Goal: Find specific page/section: Find specific page/section

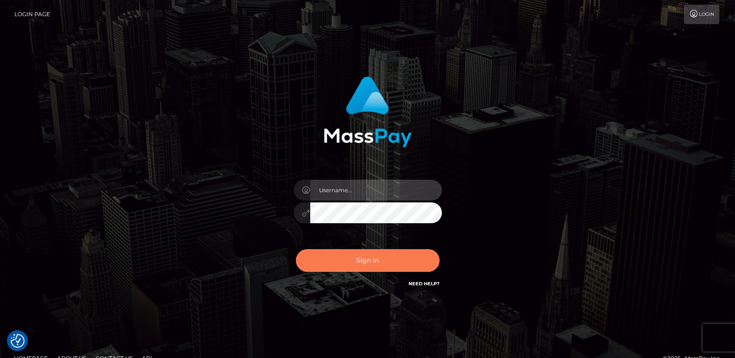
type input "ts2.es"
click at [372, 269] on button "Sign in" at bounding box center [368, 260] width 144 height 23
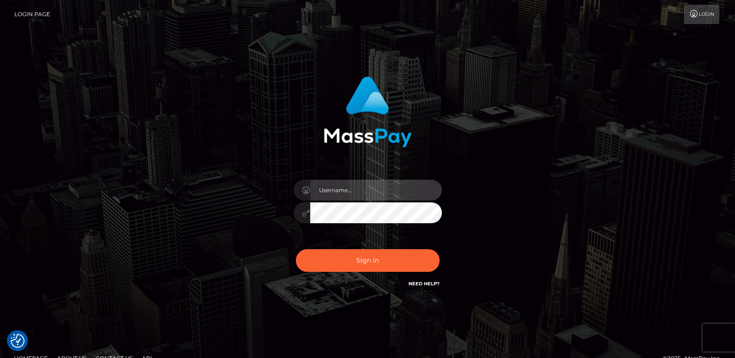
type input "ts2.es"
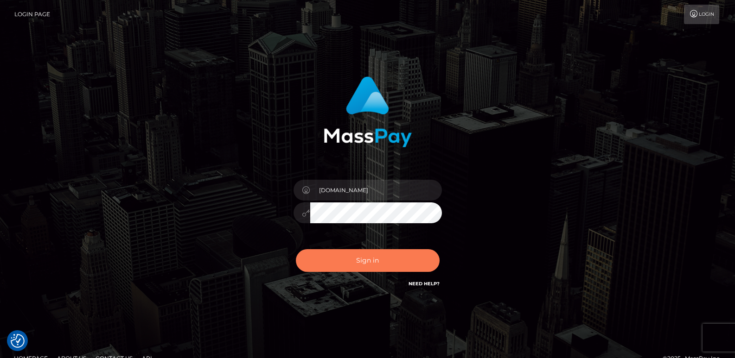
click at [372, 269] on button "Sign in" at bounding box center [368, 260] width 144 height 23
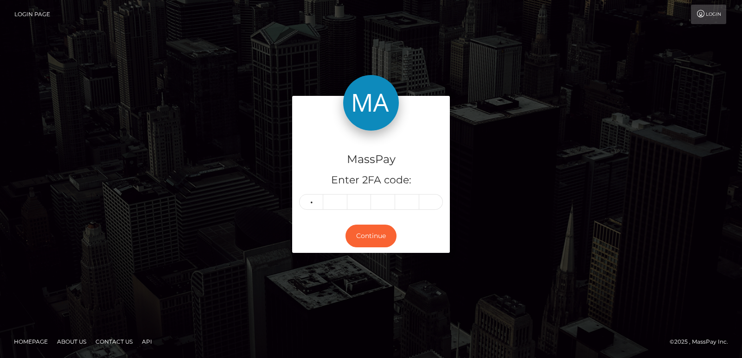
type input "6"
type input "8"
type input "2"
type input "6"
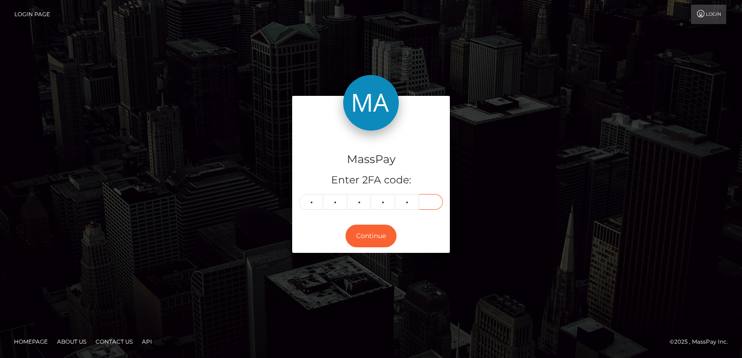
type input "5"
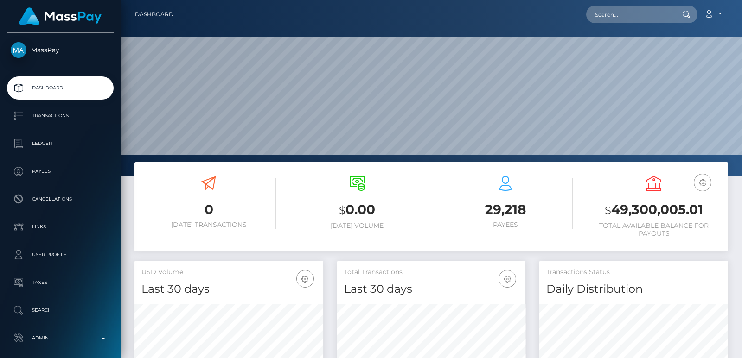
scroll to position [165, 188]
click at [612, 13] on input "text" at bounding box center [629, 15] width 87 height 18
paste input "kapayawambui983@gmail.com"
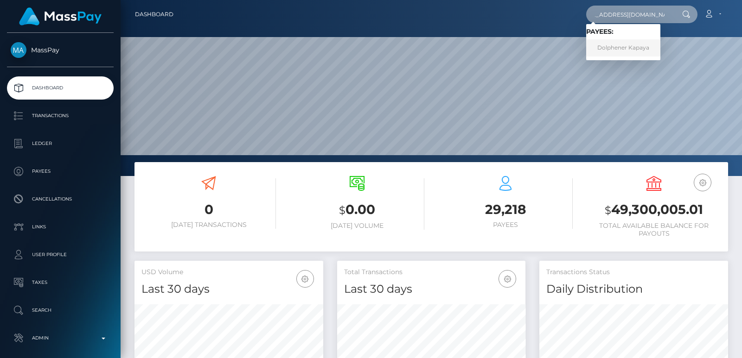
type input "kapayawambui983@gmail.com"
click at [641, 49] on link "Dolphener Kapaya" at bounding box center [623, 47] width 74 height 17
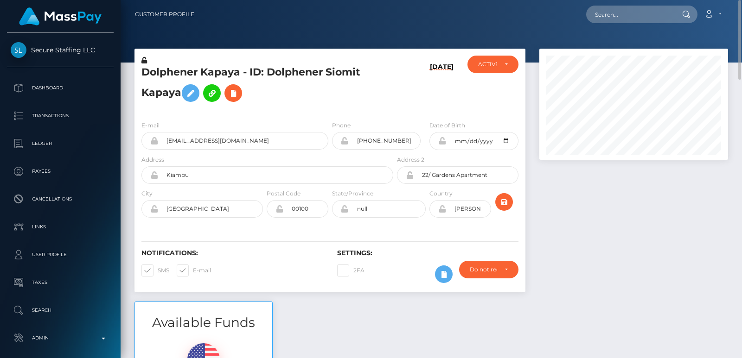
click at [175, 72] on h5 "Dolphener Kapaya - ID: Dolphener Siomit Kapaya" at bounding box center [264, 85] width 247 height 41
copy h5 "Dolphener"
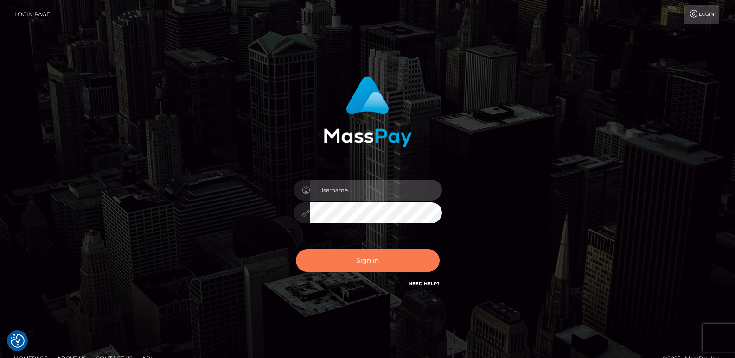
type input "[DOMAIN_NAME]"
click at [363, 254] on button "Sign in" at bounding box center [368, 260] width 144 height 23
type input "[DOMAIN_NAME]"
click at [355, 262] on button "Sign in" at bounding box center [368, 260] width 144 height 23
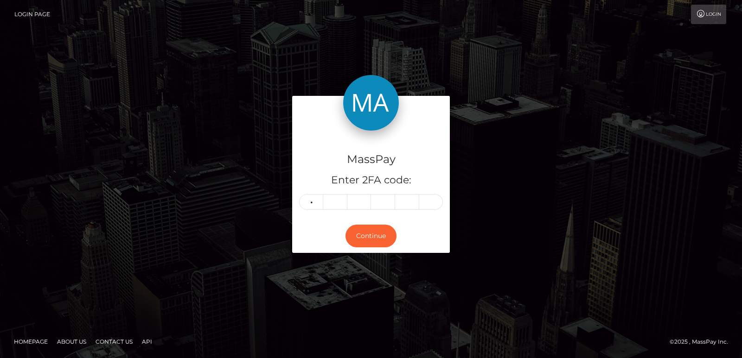
type input "4"
type input "5"
type input "3"
type input "7"
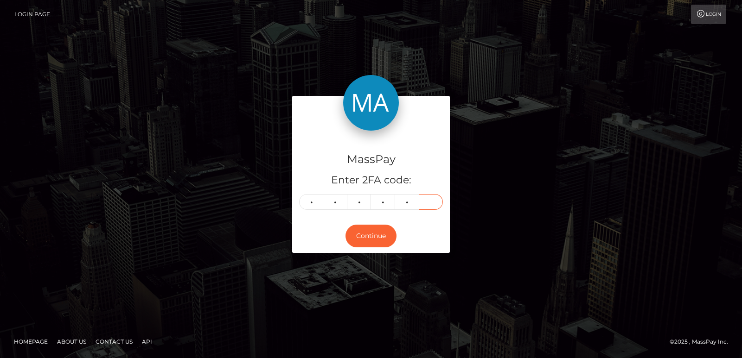
type input "2"
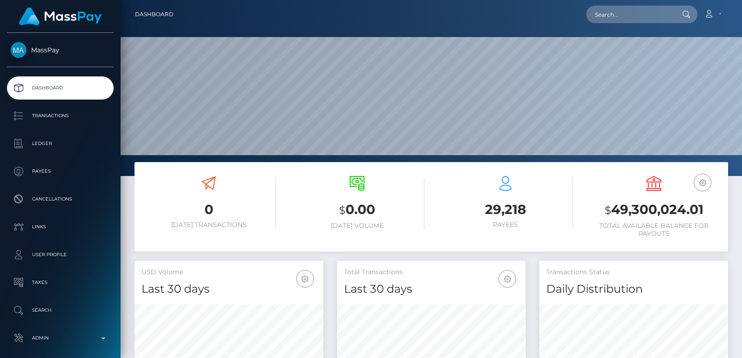
scroll to position [165, 188]
click at [606, 15] on input "text" at bounding box center [629, 15] width 87 height 18
paste input "[EMAIL_ADDRESS][DOMAIN_NAME]"
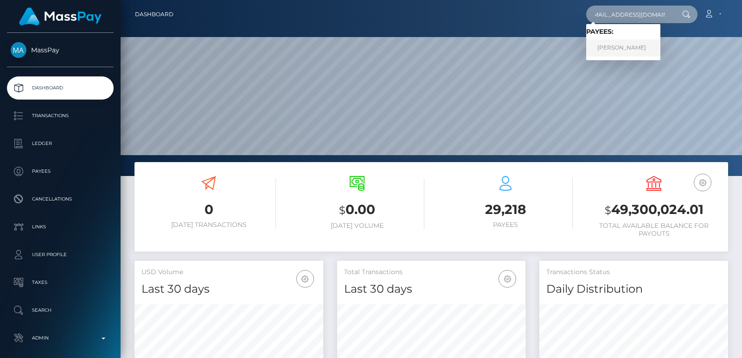
type input "[EMAIL_ADDRESS][DOMAIN_NAME]"
click at [624, 55] on link "[PERSON_NAME]" at bounding box center [623, 47] width 74 height 17
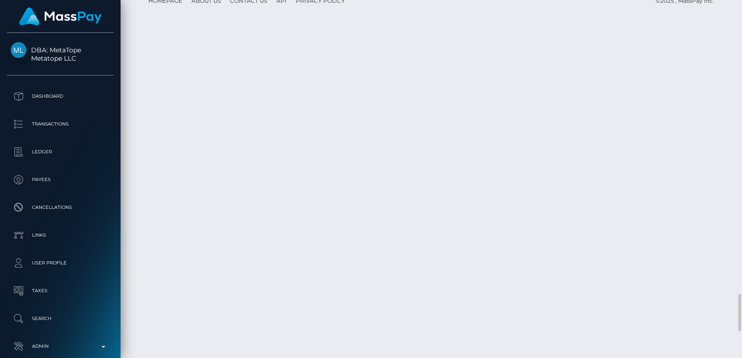
scroll to position [2685, 0]
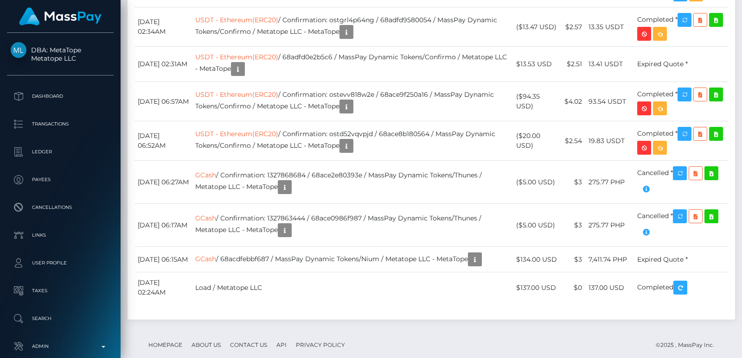
click at [738, 28] on div at bounding box center [738, 179] width 7 height 358
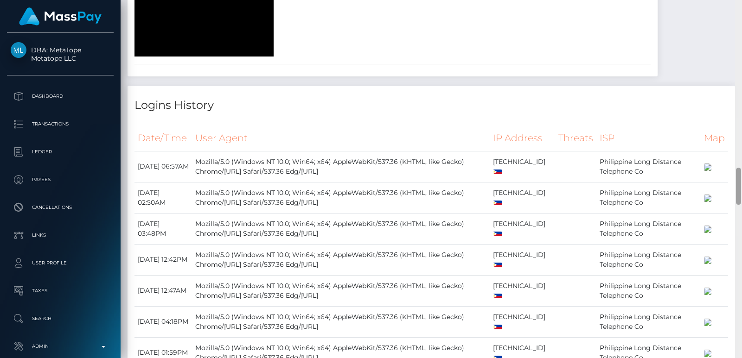
click at [738, 28] on div at bounding box center [738, 179] width 7 height 358
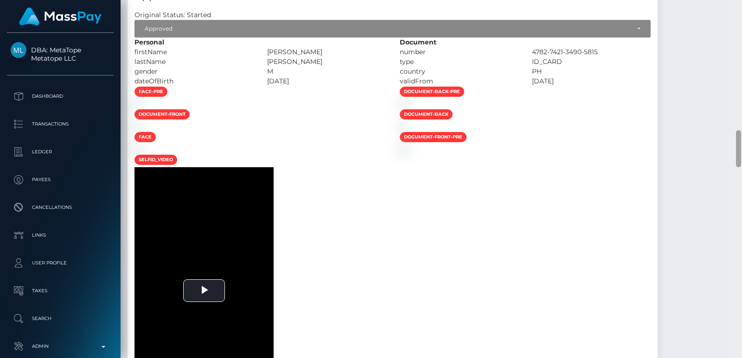
click at [738, 28] on div at bounding box center [738, 179] width 7 height 358
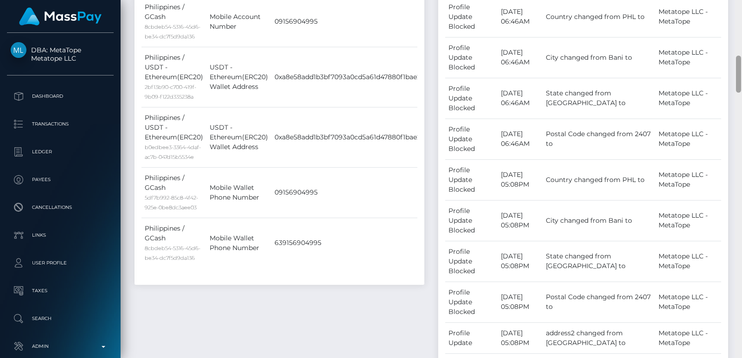
scroll to position [176, 0]
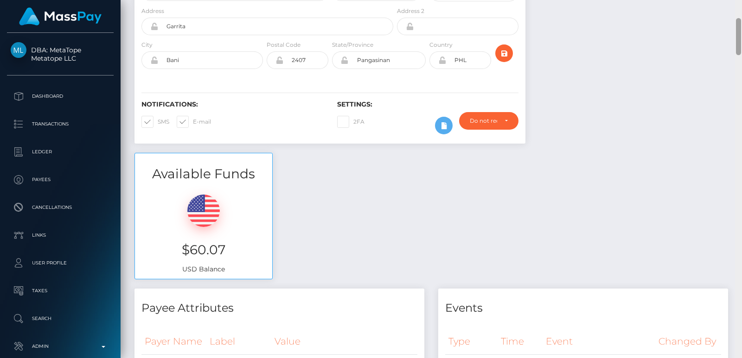
click at [738, 28] on div at bounding box center [738, 179] width 7 height 358
click at [738, 12] on div "Customer Profile Loading... Loading..." at bounding box center [431, 179] width 621 height 358
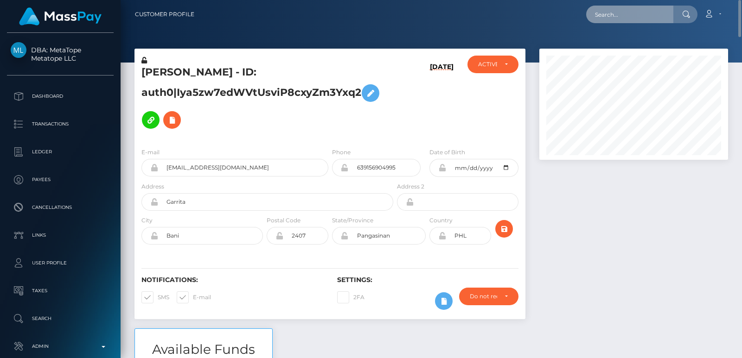
click at [614, 8] on input "text" at bounding box center [629, 15] width 87 height 18
paste input "carlapilado382@gmail.com"
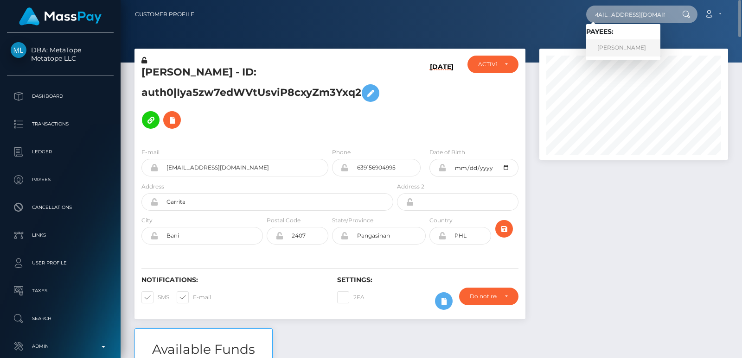
type input "carlapilado382@gmail.com"
click at [608, 45] on link "Carl Apilado" at bounding box center [623, 47] width 74 height 17
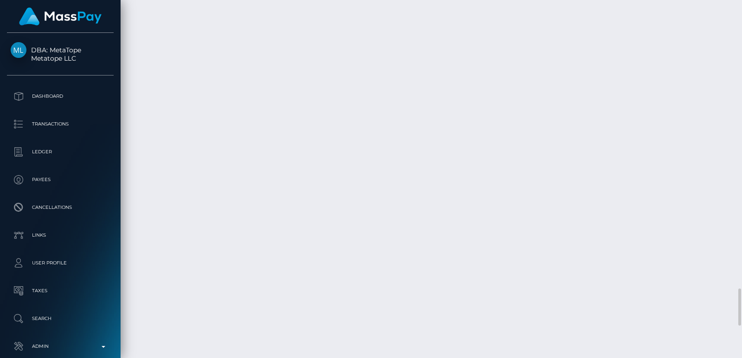
scroll to position [2768, 0]
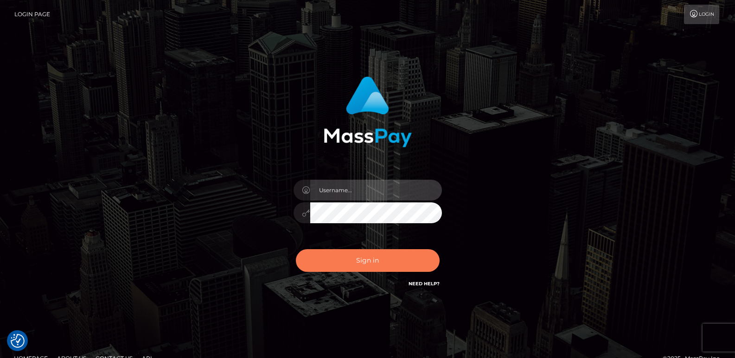
type input "ts2.es"
click at [355, 253] on button "Sign in" at bounding box center [368, 260] width 144 height 23
click at [355, 253] on div "Sign in Need Help?" at bounding box center [368, 264] width 162 height 41
type input "ts2.es"
click at [355, 258] on button "Sign in" at bounding box center [368, 260] width 144 height 23
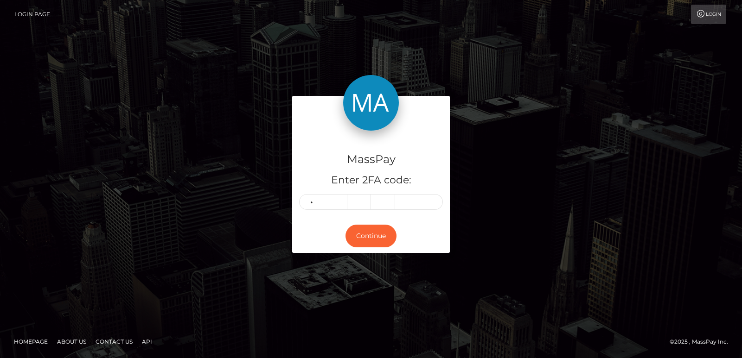
type input "4"
type input "7"
type input "8"
type input "0"
type input "7"
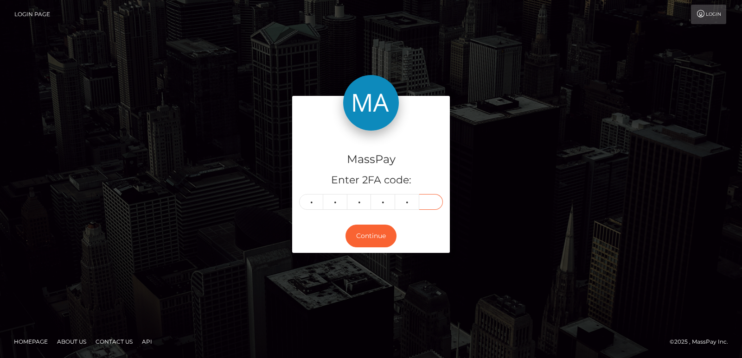
type input "5"
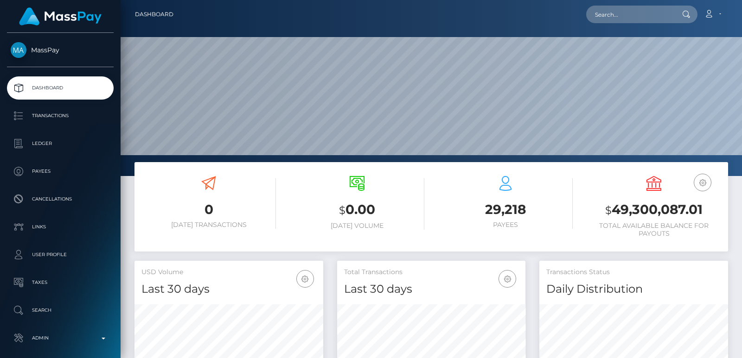
scroll to position [165, 188]
click at [606, 11] on input "text" at bounding box center [629, 15] width 87 height 18
paste input "[EMAIL_ADDRESS][DOMAIN_NAME]"
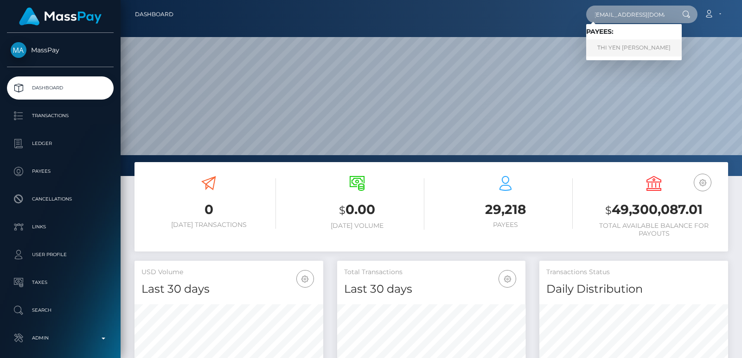
type input "[EMAIL_ADDRESS][DOMAIN_NAME]"
click at [650, 51] on link "THI YEN [PERSON_NAME]" at bounding box center [634, 47] width 96 height 17
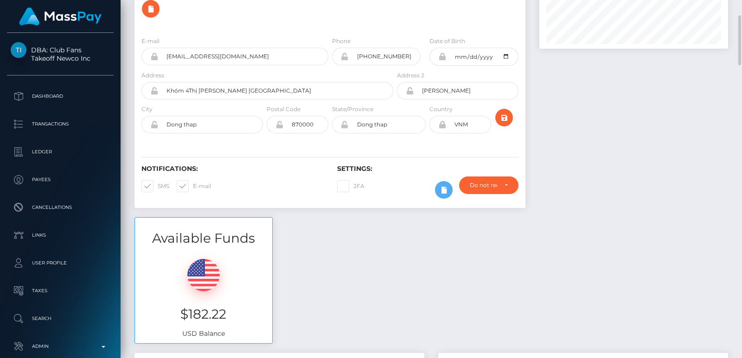
scroll to position [97, 0]
